Goal: Transaction & Acquisition: Purchase product/service

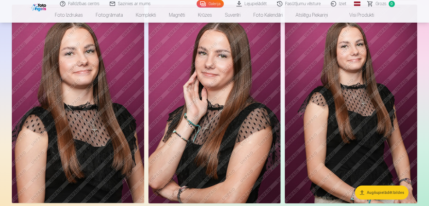
scroll to position [269, 0]
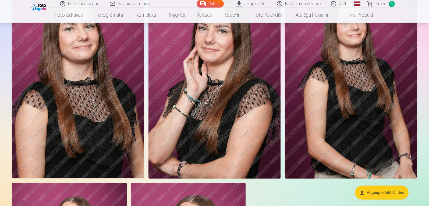
click at [206, 105] on img at bounding box center [214, 79] width 132 height 198
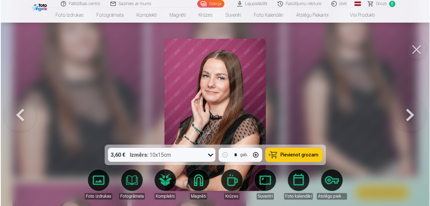
scroll to position [269, 0]
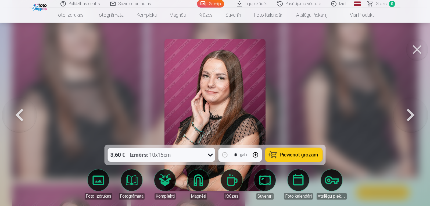
click at [255, 154] on button "button" at bounding box center [255, 154] width 13 height 13
click at [312, 155] on span "Pievienot grozam" at bounding box center [299, 154] width 38 height 5
type input "*"
click at [418, 51] on button at bounding box center [418, 50] width 22 height 22
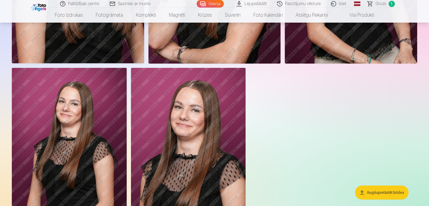
scroll to position [403, 0]
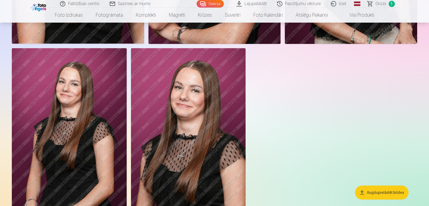
click at [190, 139] on img at bounding box center [188, 134] width 115 height 172
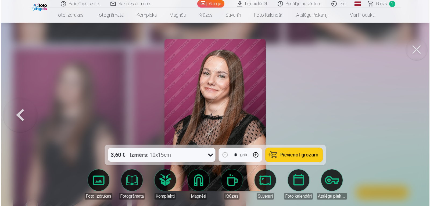
scroll to position [404, 0]
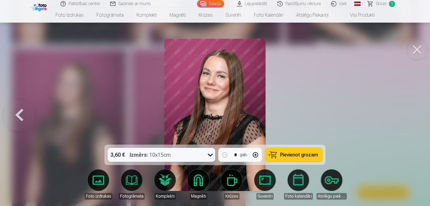
click at [301, 158] on button "Pievienot grozam" at bounding box center [293, 155] width 57 height 14
click at [418, 52] on button at bounding box center [418, 50] width 22 height 22
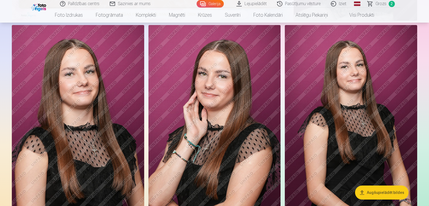
scroll to position [215, 0]
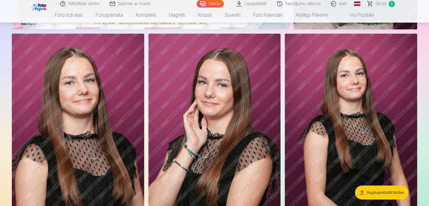
click at [363, 104] on img at bounding box center [351, 133] width 132 height 198
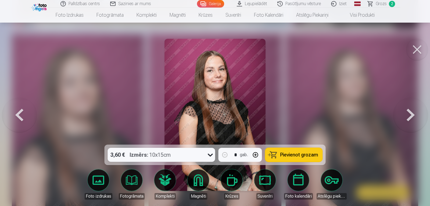
click at [256, 154] on button "button" at bounding box center [255, 154] width 13 height 13
click at [303, 157] on span "Pievienot grozam" at bounding box center [299, 154] width 38 height 5
type input "*"
click at [418, 49] on button at bounding box center [418, 50] width 22 height 22
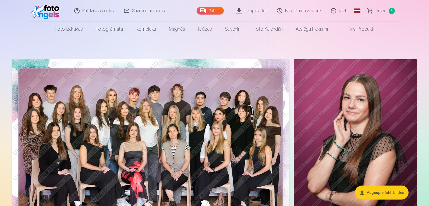
click at [391, 10] on span "3" at bounding box center [392, 11] width 6 height 6
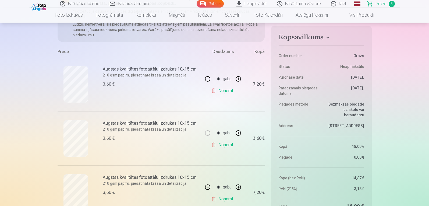
scroll to position [108, 0]
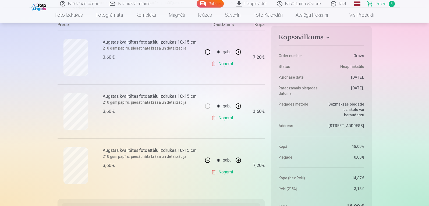
click at [239, 50] on button "button" at bounding box center [238, 51] width 13 height 13
type input "*"
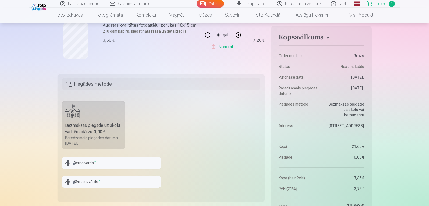
scroll to position [242, 0]
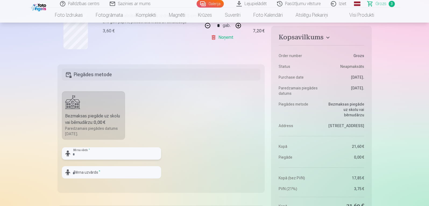
click at [90, 152] on input "text" at bounding box center [111, 153] width 99 height 12
type input "*"
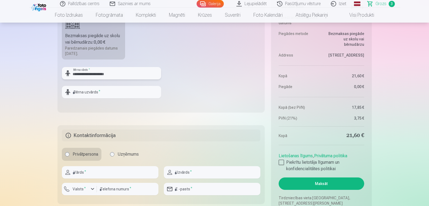
scroll to position [323, 0]
drag, startPoint x: 113, startPoint y: 74, endPoint x: 95, endPoint y: 74, distance: 18.3
click at [95, 74] on input "**********" at bounding box center [111, 72] width 99 height 12
type input "**********"
click at [93, 91] on input "text" at bounding box center [111, 91] width 99 height 12
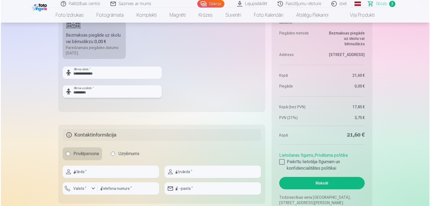
scroll to position [350, 0]
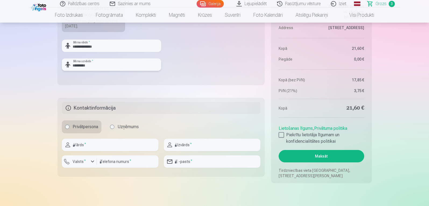
type input "*********"
click at [322, 158] on button "Maksāt" at bounding box center [321, 156] width 85 height 12
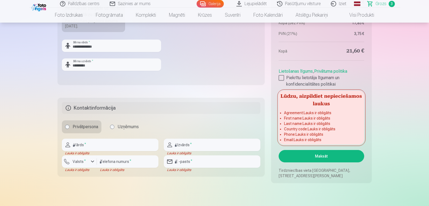
click at [322, 158] on button "Maksāt" at bounding box center [321, 156] width 85 height 12
click at [88, 145] on input "text" at bounding box center [110, 144] width 97 height 12
type input "**********"
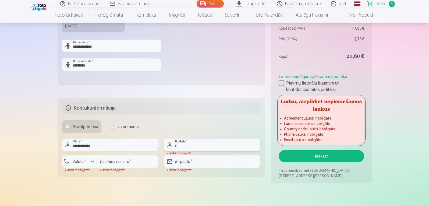
click at [201, 150] on input "text" at bounding box center [212, 144] width 97 height 12
type input "*********"
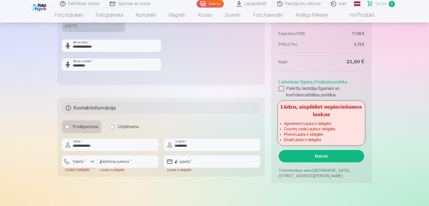
click at [91, 162] on div "button" at bounding box center [92, 161] width 6 height 6
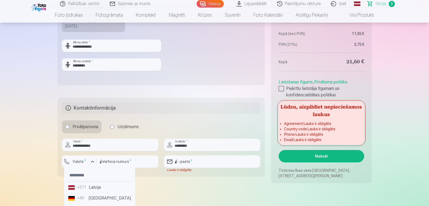
click at [90, 189] on li "+371 Latvija" at bounding box center [99, 187] width 67 height 11
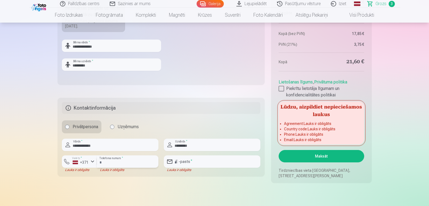
click at [129, 162] on input "number" at bounding box center [128, 161] width 62 height 12
type input "********"
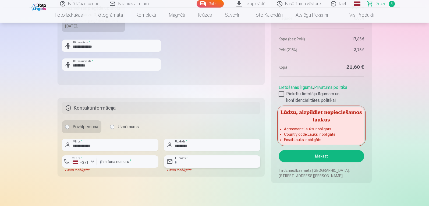
click at [200, 161] on input "email" at bounding box center [212, 161] width 97 height 12
type input "**********"
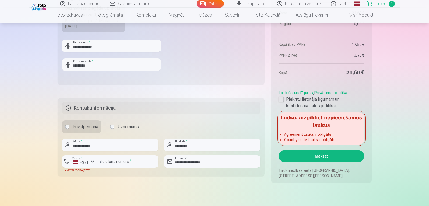
click at [328, 156] on button "Maksāt" at bounding box center [321, 156] width 85 height 12
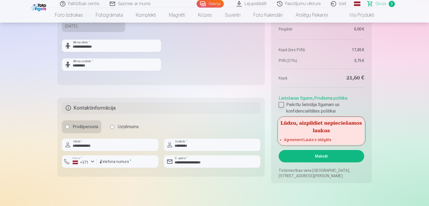
click at [282, 106] on div at bounding box center [281, 104] width 5 height 5
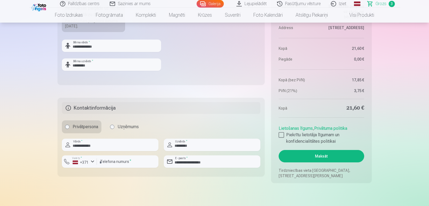
click at [314, 156] on button "Maksāt" at bounding box center [321, 156] width 85 height 12
